Goal: Book appointment/travel/reservation

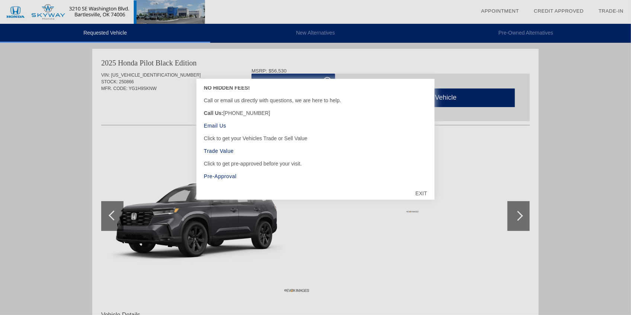
scroll to position [35, 0]
click at [419, 191] on div "EXIT" at bounding box center [421, 193] width 26 height 22
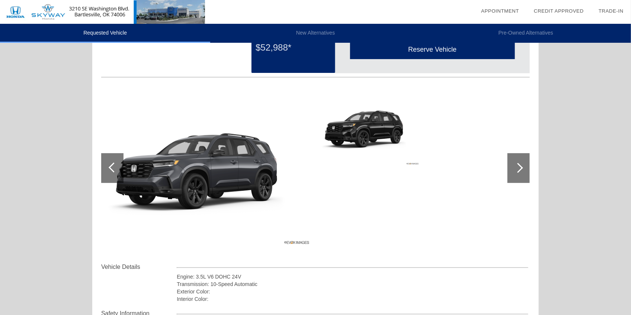
scroll to position [49, 0]
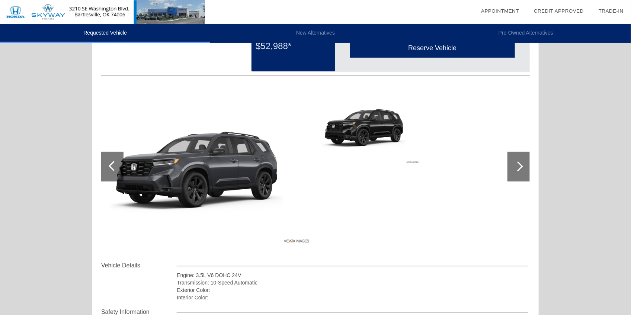
click at [527, 169] on div at bounding box center [519, 167] width 22 height 30
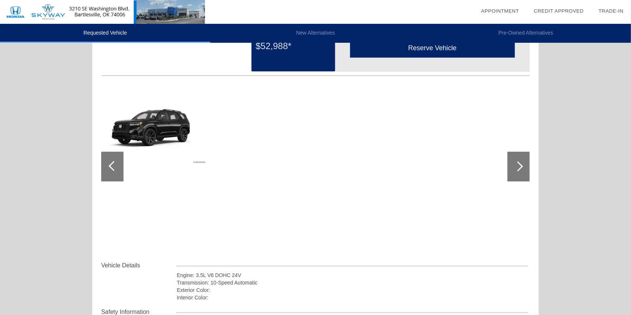
click at [524, 168] on div at bounding box center [519, 167] width 22 height 30
click at [116, 169] on div at bounding box center [112, 167] width 22 height 30
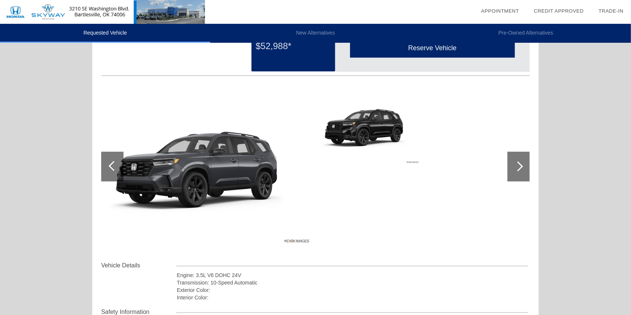
click at [116, 169] on div at bounding box center [112, 167] width 22 height 30
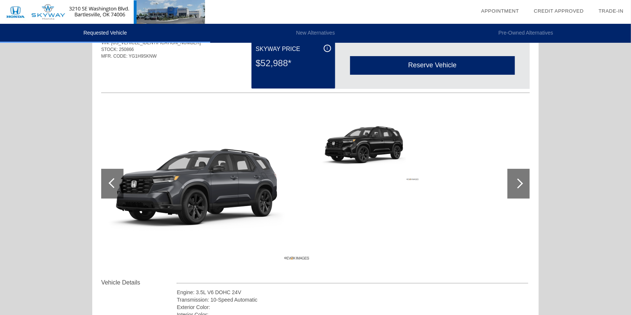
scroll to position [25, 0]
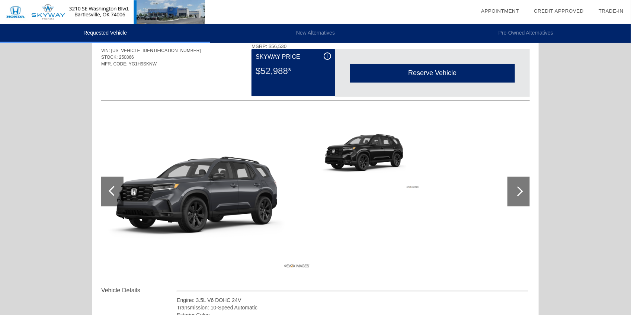
click at [301, 28] on li "New Alternatives" at bounding box center [315, 33] width 210 height 19
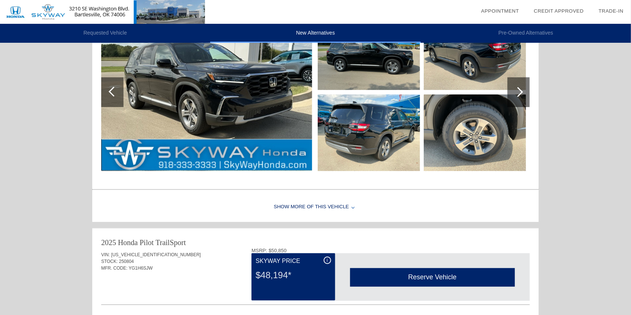
scroll to position [74, 0]
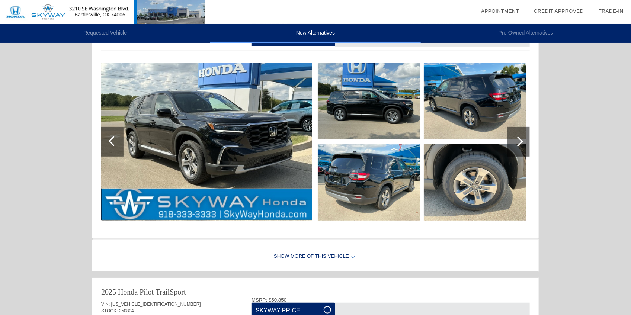
click at [522, 139] on div at bounding box center [519, 142] width 22 height 30
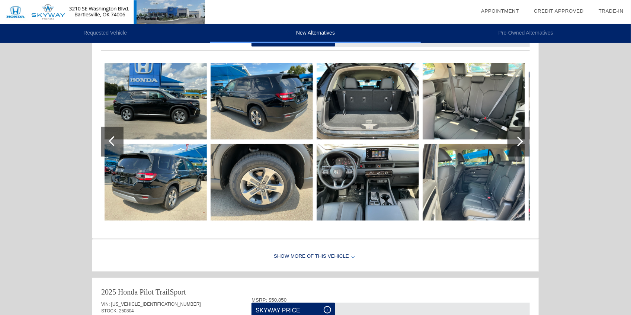
click at [522, 139] on div at bounding box center [519, 142] width 22 height 30
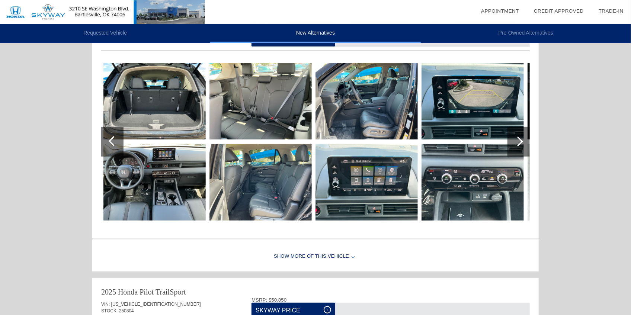
click at [522, 139] on div at bounding box center [519, 142] width 22 height 30
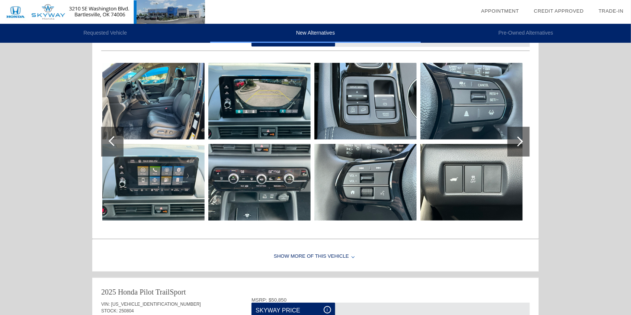
click at [522, 139] on div at bounding box center [519, 142] width 22 height 30
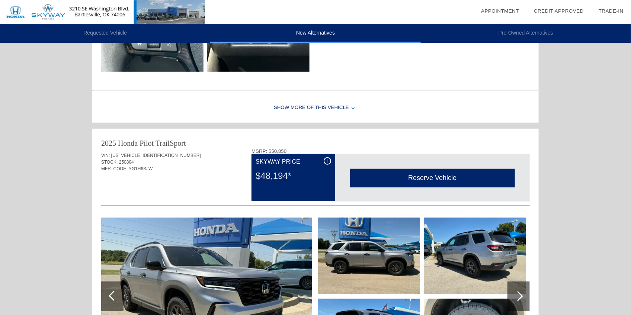
scroll to position [322, 0]
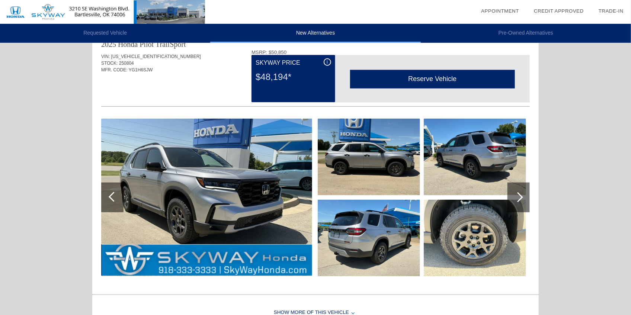
click at [515, 186] on div at bounding box center [519, 198] width 22 height 30
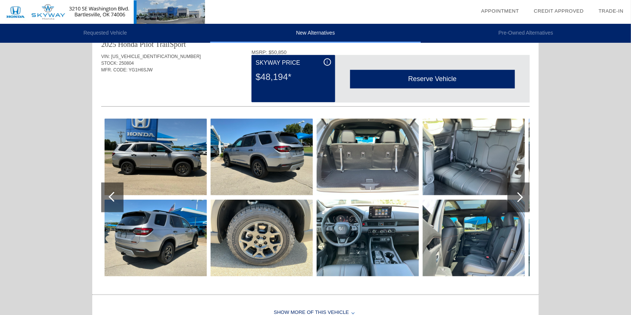
click at [515, 186] on div at bounding box center [519, 198] width 22 height 30
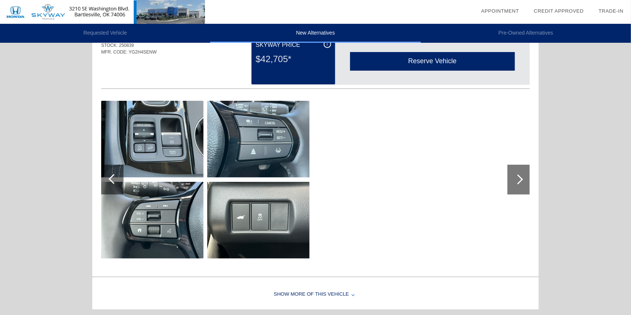
scroll to position [0, 0]
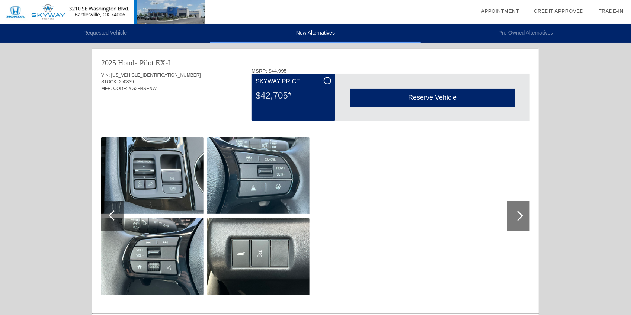
click at [501, 36] on li "Pre-Owned Alternatives" at bounding box center [526, 33] width 210 height 19
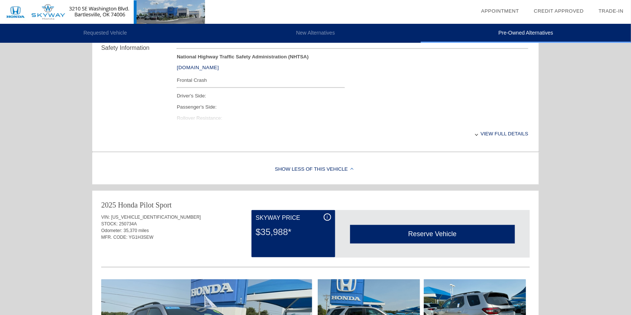
scroll to position [347, 0]
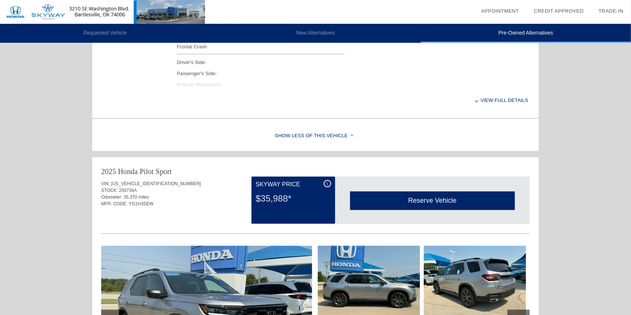
click at [499, 9] on link "Appointment" at bounding box center [500, 11] width 38 height 6
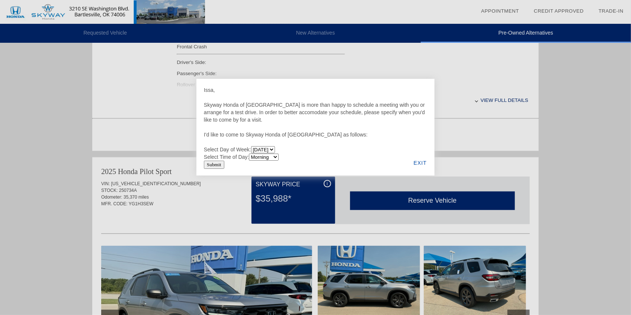
click at [275, 146] on select "[DATE] [DATE] [DATE] [DATE] [DATE] [DATE]" at bounding box center [263, 149] width 24 height 7
select select "[DATE]"
click at [252, 146] on select "[DATE] [DATE] [DATE] [DATE] [DATE] [DATE]" at bounding box center [263, 149] width 24 height 7
click at [279, 161] on select "Morning Afternoon Evening" at bounding box center [264, 157] width 30 height 7
select select "Afternoon"
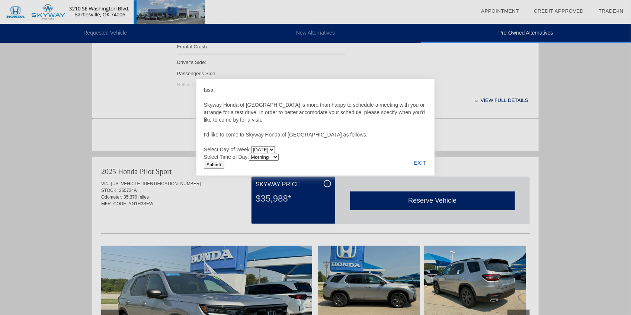
click at [250, 156] on select "Morning Afternoon Evening" at bounding box center [264, 157] width 30 height 7
click at [421, 159] on div "EXIT" at bounding box center [420, 162] width 29 height 25
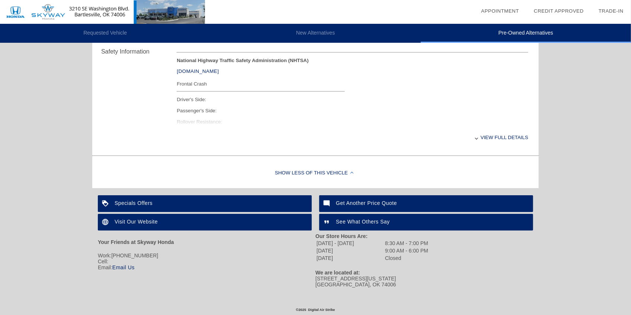
scroll to position [1374, 0]
